Goal: Task Accomplishment & Management: Manage account settings

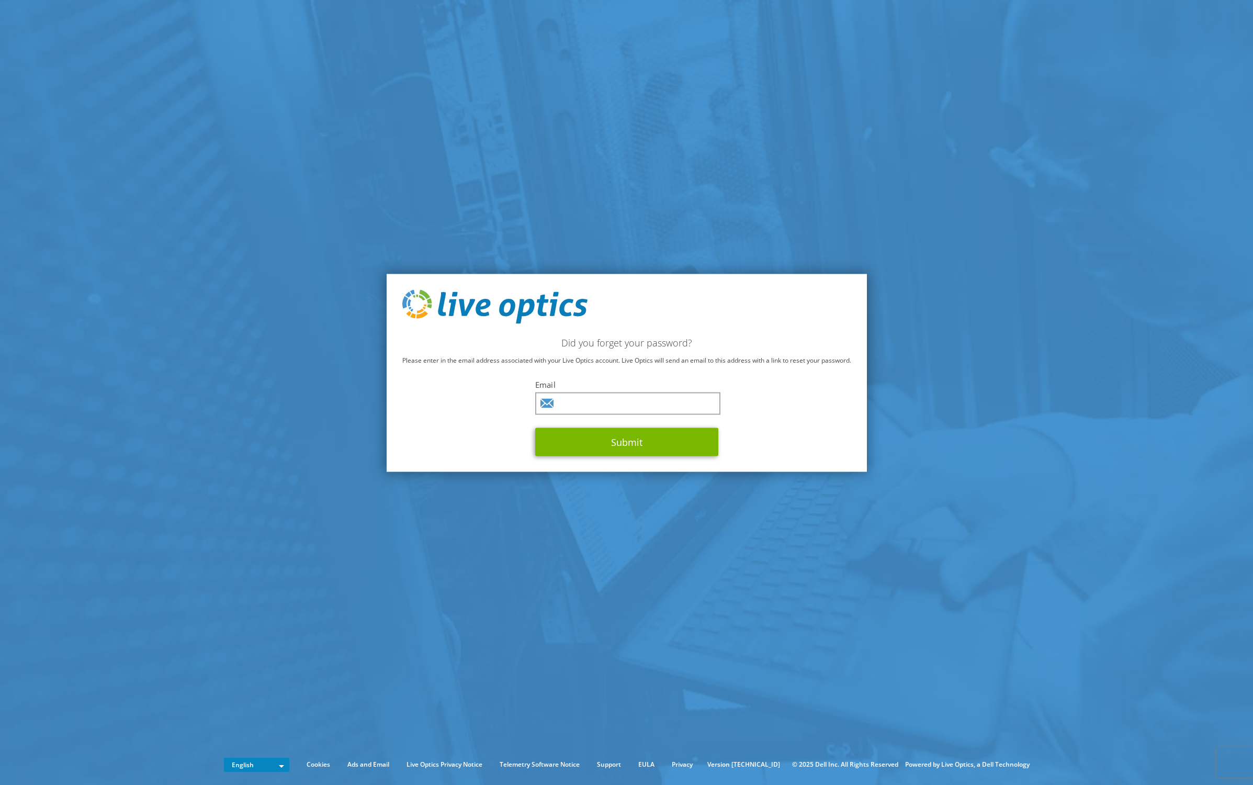
click at [388, 453] on div "Did you forget your password? Please enter in the email address associated with…" at bounding box center [627, 373] width 480 height 198
click at [567, 396] on input "text" at bounding box center [627, 403] width 185 height 22
type input "[PERSON_NAME][EMAIL_ADDRESS][DOMAIN_NAME]"
click at [664, 443] on button "Submit" at bounding box center [626, 442] width 183 height 28
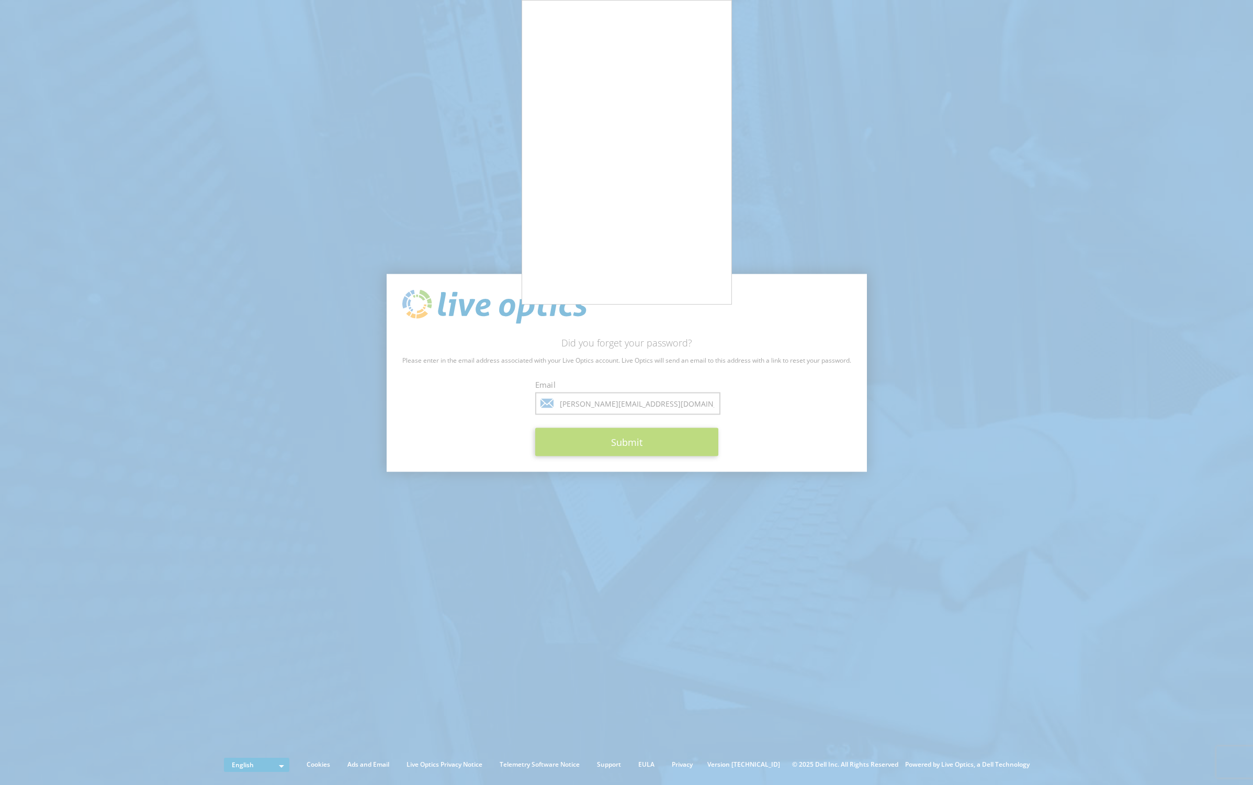
click at [518, 236] on div at bounding box center [626, 392] width 1253 height 785
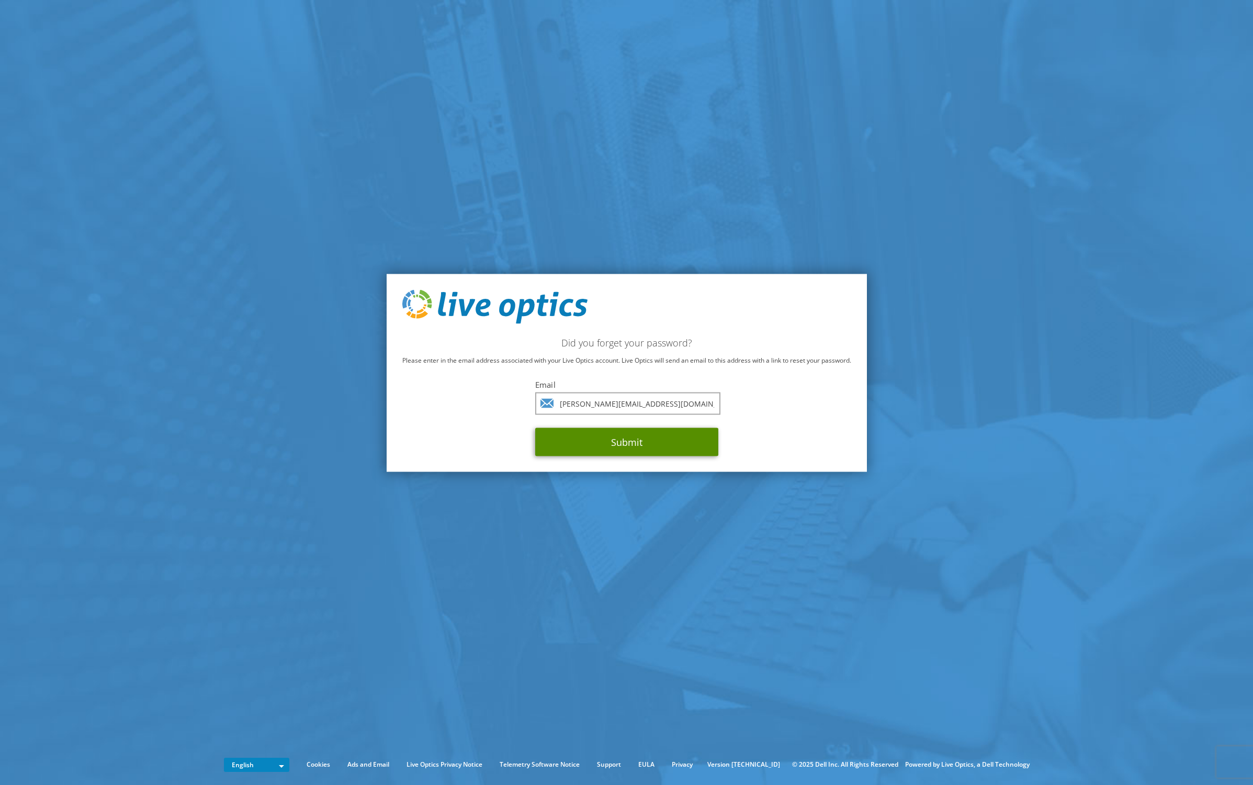
click at [589, 440] on button "Submit" at bounding box center [626, 442] width 183 height 28
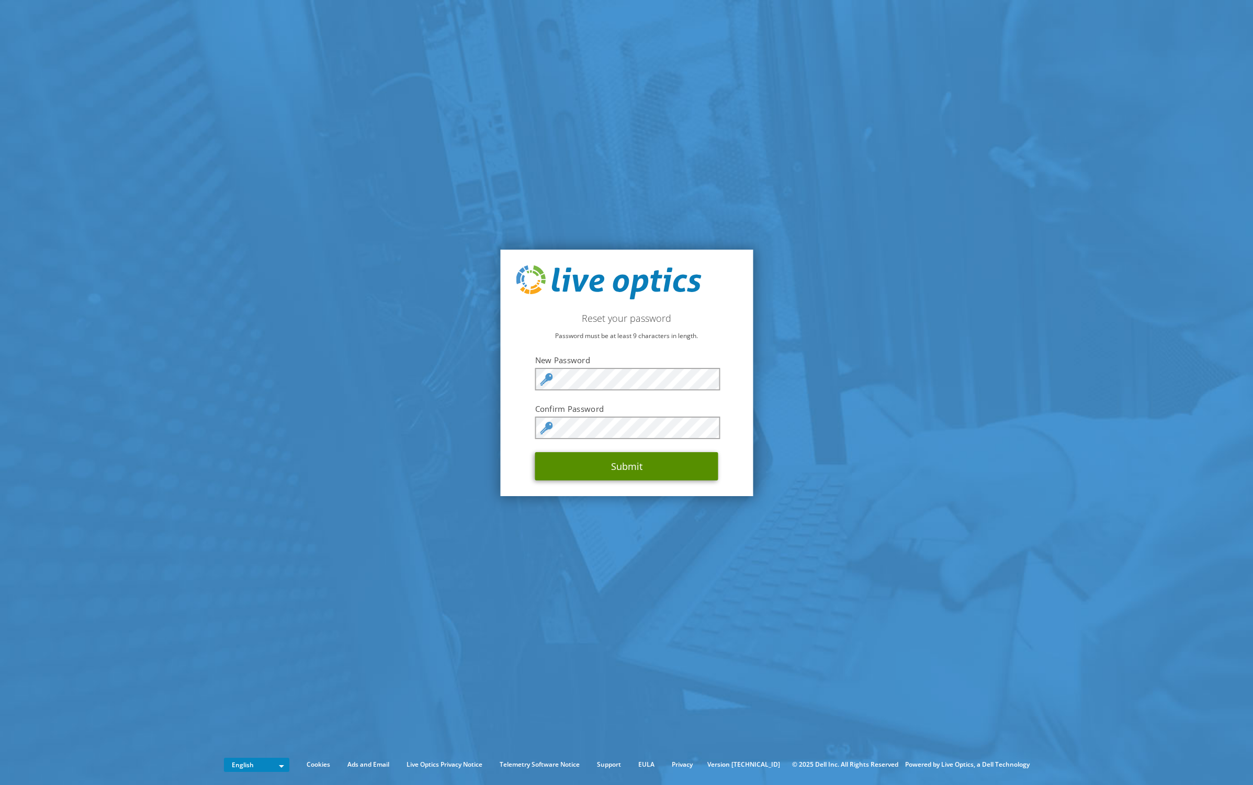
click at [572, 461] on button "Submit" at bounding box center [626, 466] width 183 height 28
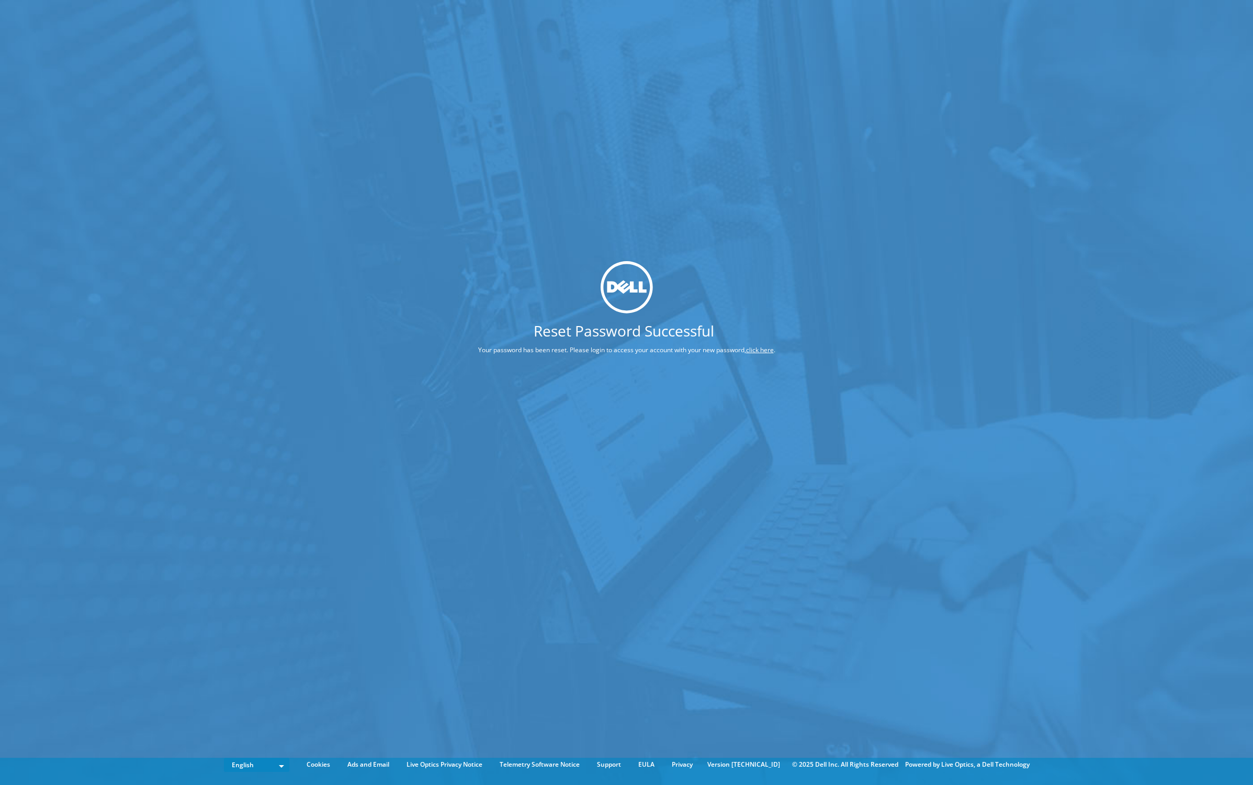
click at [616, 318] on div "Reset Password Successful Your password has been reset. Please login to access …" at bounding box center [627, 311] width 376 height 101
